Goal: Check status: Check status

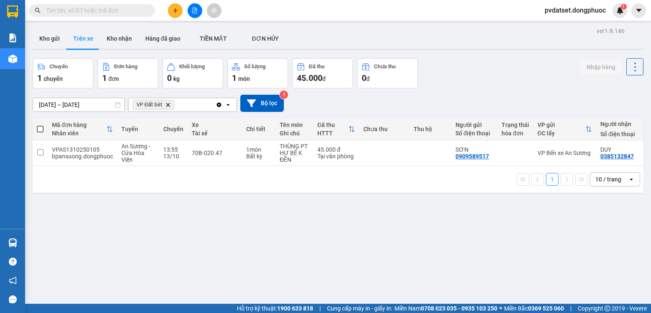
click at [455, 254] on section "Kết quả tìm kiếm ( 0 ) Bộ lọc Ngày tạo đơn gần nhất No Data pvdatset.dongphuoc …" at bounding box center [325, 156] width 651 height 313
click at [62, 27] on div "ver 1.8.146 Kho gửi Trên xe Kho nhận Hàng đã giao TIỀN MẶT ĐƠN HỦY Chuyến 1 c…" at bounding box center [337, 181] width 617 height 313
click at [52, 37] on button "Kho gửi" at bounding box center [50, 38] width 34 height 20
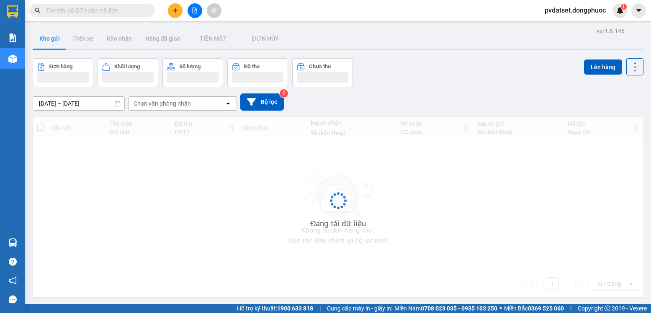
click at [53, 37] on button "Kho gửi" at bounding box center [50, 38] width 34 height 20
click at [82, 40] on button "Trên xe" at bounding box center [83, 38] width 33 height 20
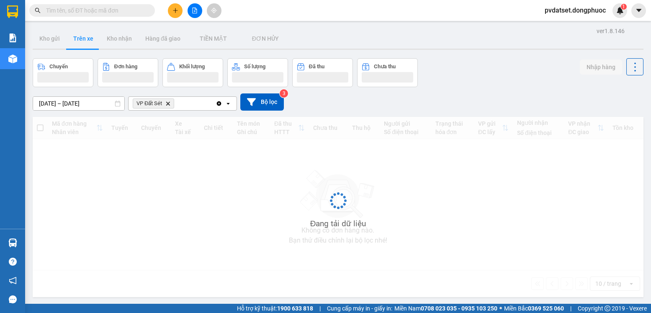
click at [82, 40] on button "Trên xe" at bounding box center [83, 38] width 33 height 20
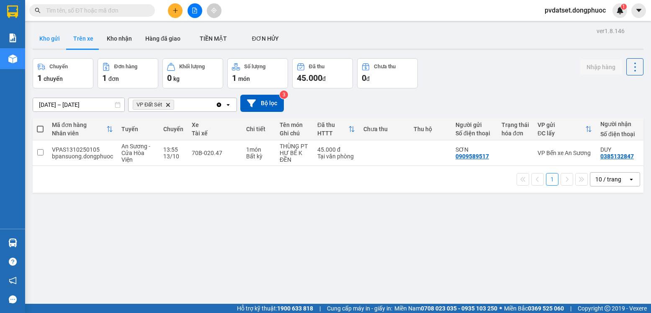
click at [43, 36] on button "Kho gửi" at bounding box center [50, 38] width 34 height 20
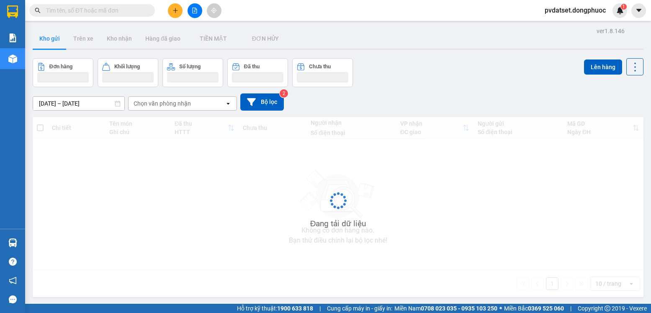
click at [43, 36] on button "Kho gửi" at bounding box center [50, 38] width 34 height 20
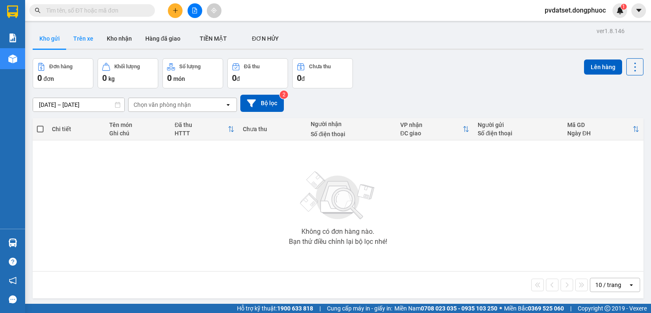
click at [85, 39] on button "Trên xe" at bounding box center [83, 38] width 33 height 20
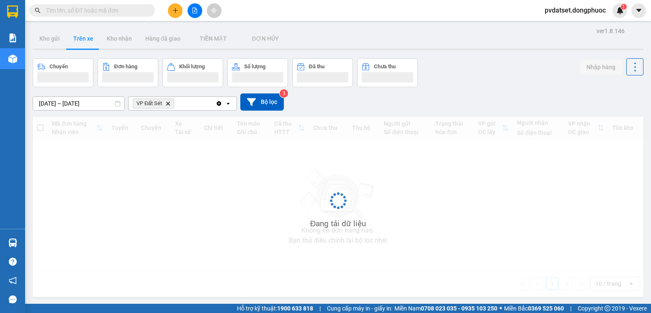
click at [85, 39] on button "Trên xe" at bounding box center [83, 38] width 33 height 20
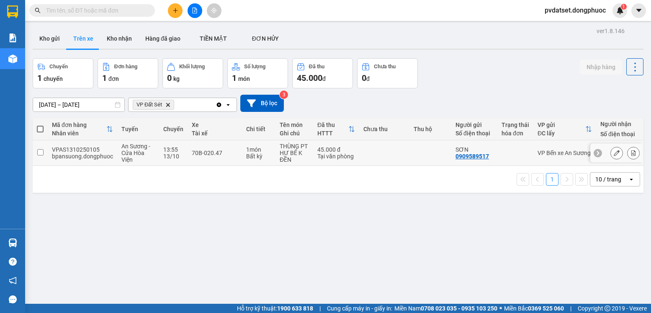
drag, startPoint x: 386, startPoint y: 154, endPoint x: 551, endPoint y: 134, distance: 165.7
click at [388, 154] on td at bounding box center [384, 153] width 50 height 26
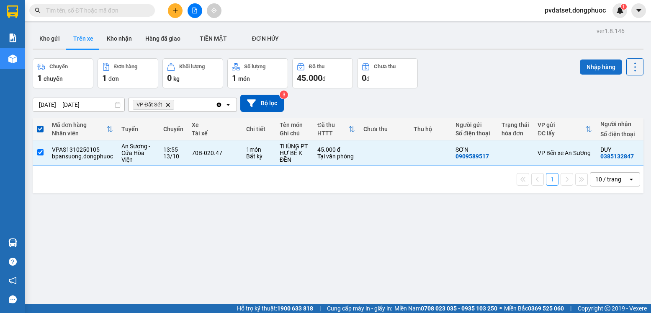
click at [590, 70] on button "Nhập hàng" at bounding box center [601, 66] width 42 height 15
checkbox input "false"
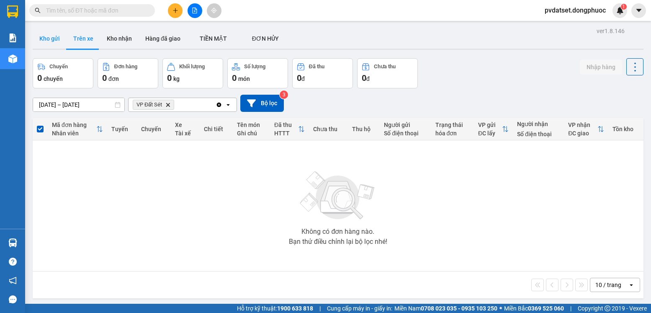
click at [54, 36] on button "Kho gửi" at bounding box center [50, 38] width 34 height 20
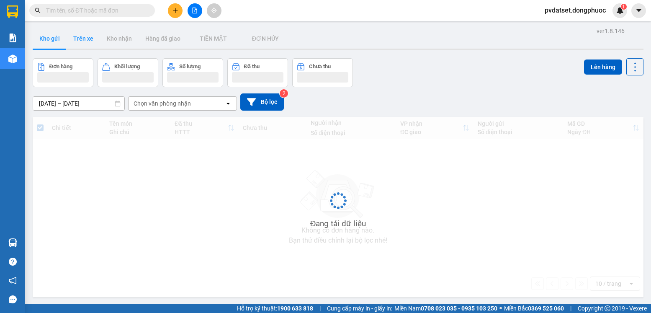
click at [83, 39] on button "Trên xe" at bounding box center [83, 38] width 33 height 20
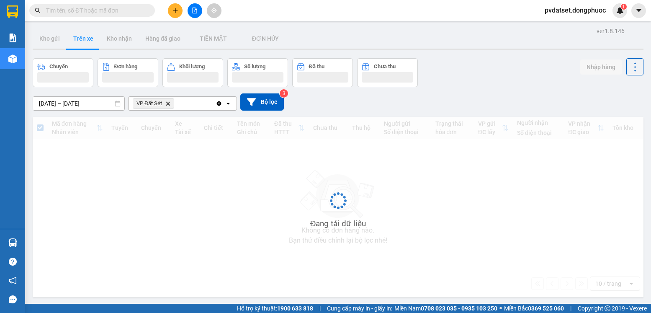
click at [83, 39] on button "Trên xe" at bounding box center [83, 38] width 33 height 20
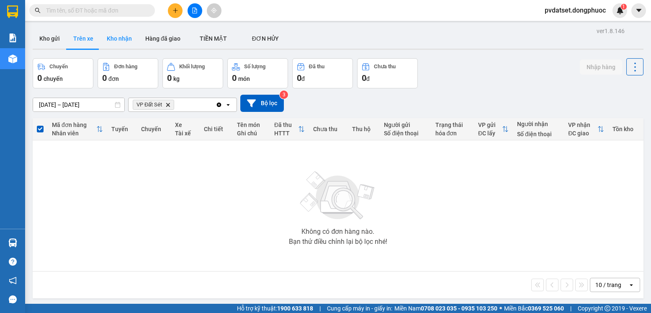
click at [112, 32] on button "Kho nhận" at bounding box center [119, 38] width 39 height 20
type input "[DATE] – [DATE]"
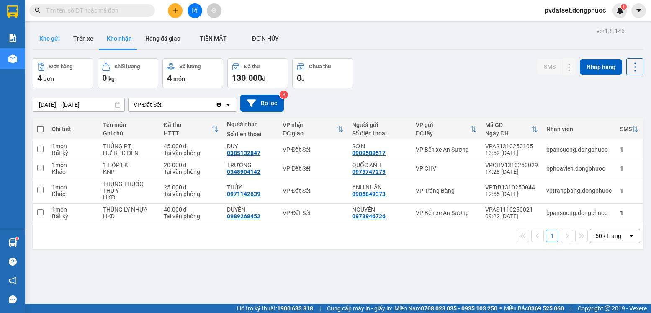
click at [54, 42] on button "Kho gửi" at bounding box center [50, 38] width 34 height 20
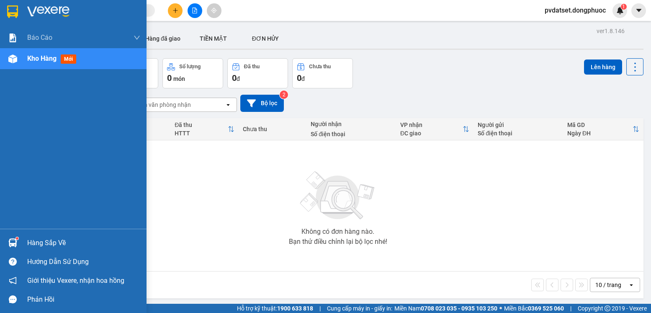
click at [19, 237] on div at bounding box center [12, 242] width 15 height 15
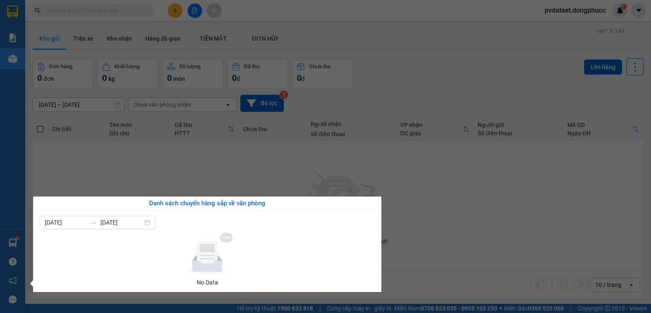
click at [185, 182] on section "Kết quả tìm kiếm ( 0 ) Bộ lọc Ngày tạo đơn gần nhất No Data pvdatset.dongphuoc …" at bounding box center [325, 156] width 651 height 313
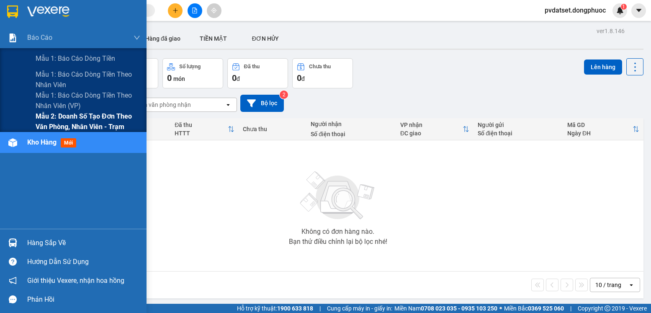
click at [72, 118] on span "Mẫu 2: Doanh số tạo đơn theo Văn phòng, nhân viên - Trạm" at bounding box center [88, 121] width 105 height 21
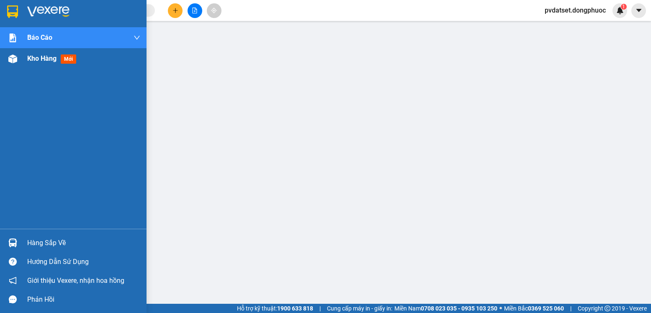
click at [41, 58] on span "Kho hàng" at bounding box center [41, 58] width 29 height 8
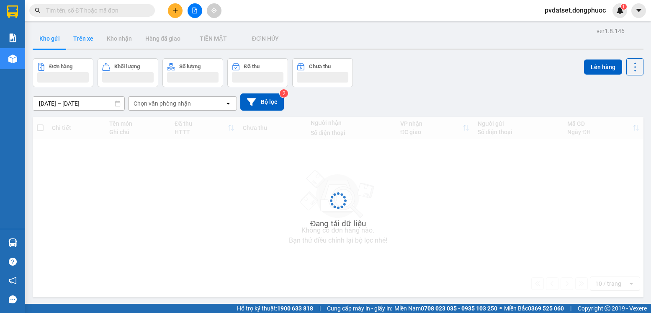
click at [86, 44] on button "Trên xe" at bounding box center [83, 38] width 33 height 20
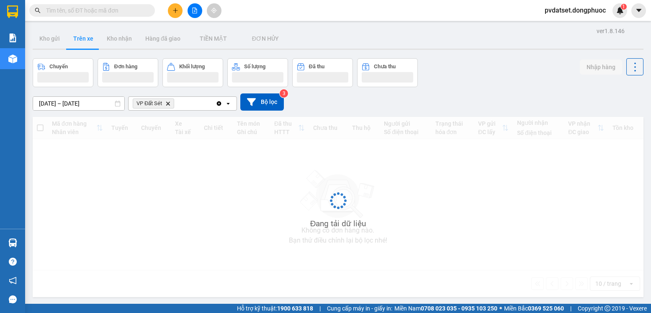
click at [86, 44] on button "Trên xe" at bounding box center [83, 38] width 33 height 20
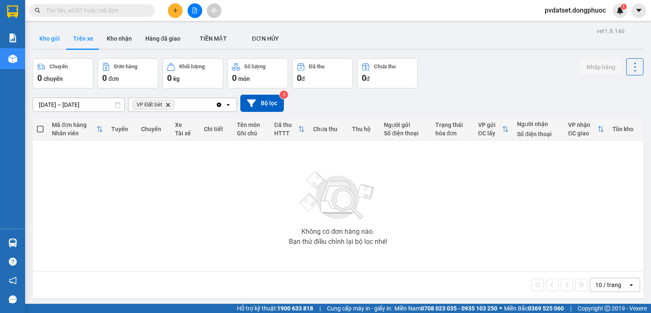
click at [63, 39] on button "Kho gửi" at bounding box center [50, 38] width 34 height 20
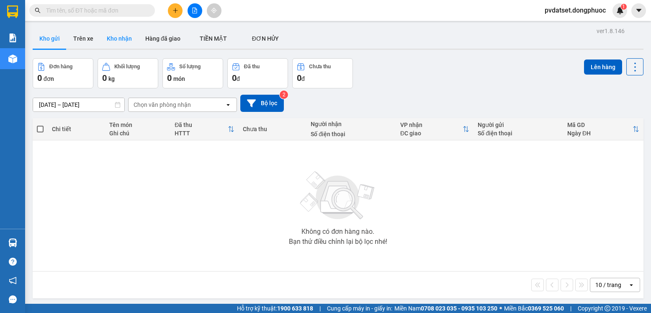
click at [132, 46] on button "Kho nhận" at bounding box center [119, 38] width 39 height 20
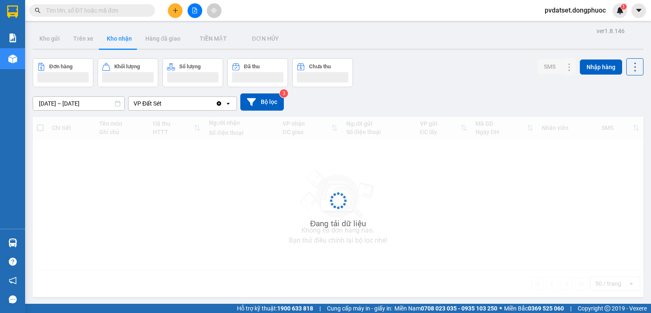
click at [130, 46] on button "Kho nhận" at bounding box center [119, 38] width 39 height 20
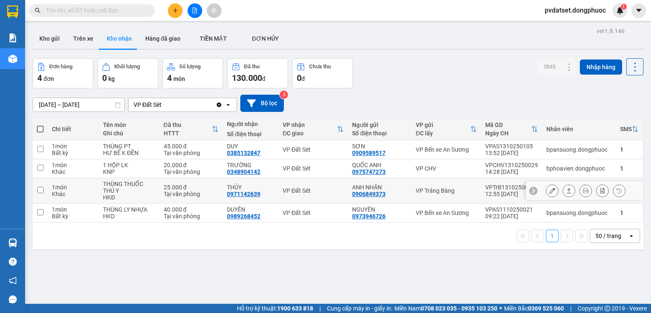
click at [567, 188] on icon at bounding box center [569, 190] width 5 height 5
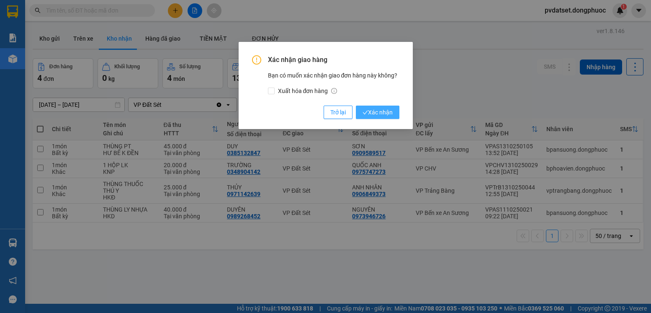
click at [381, 114] on span "Xác nhận" at bounding box center [377, 112] width 30 height 9
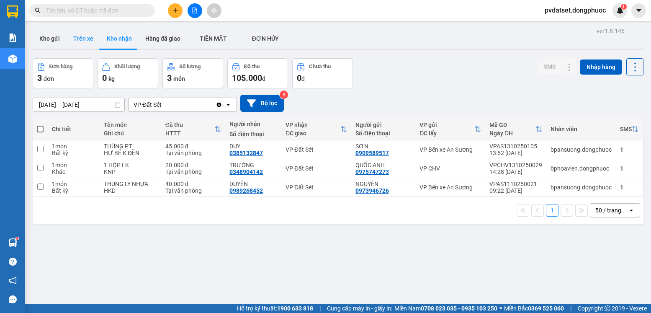
click at [82, 35] on button "Trên xe" at bounding box center [83, 38] width 33 height 20
type input "[DATE] – [DATE]"
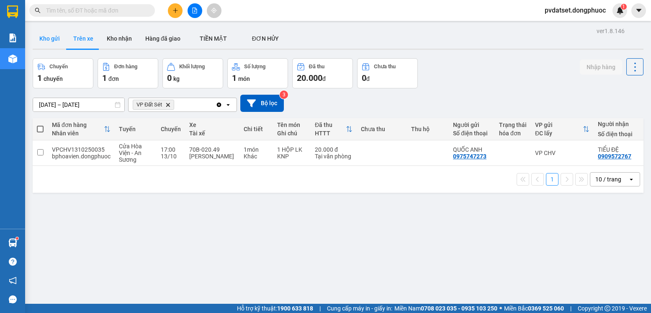
click at [53, 35] on button "Kho gửi" at bounding box center [50, 38] width 34 height 20
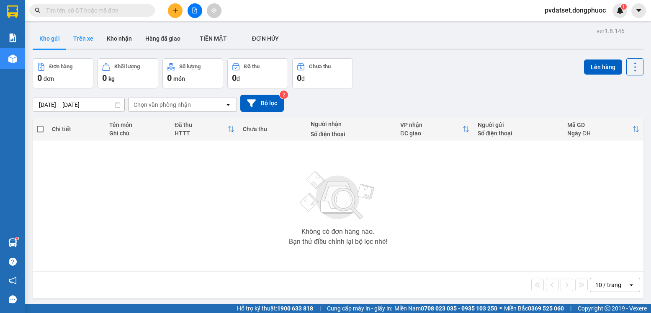
click at [85, 41] on button "Trên xe" at bounding box center [83, 38] width 33 height 20
